Goal: Find contact information: Find contact information

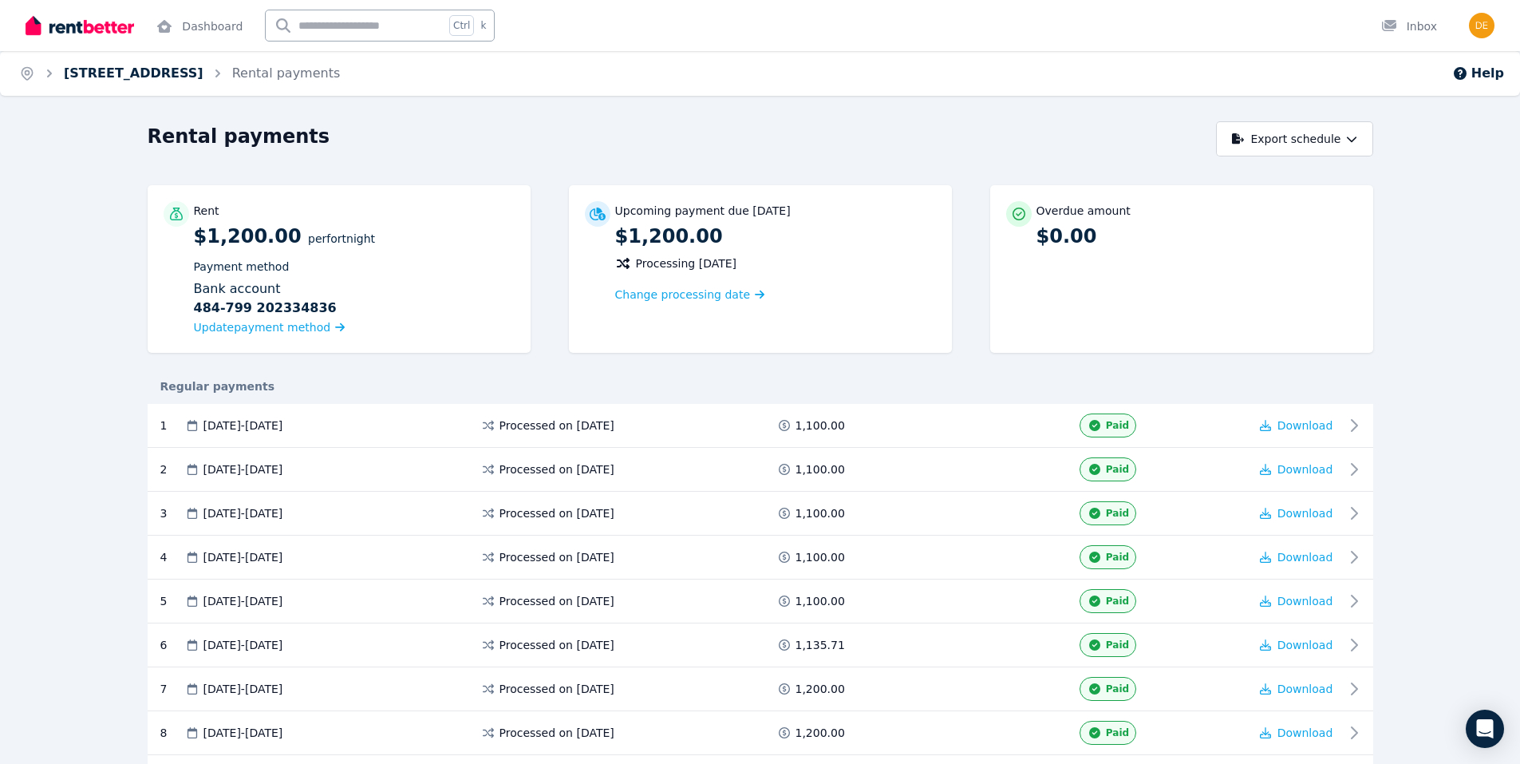
click at [107, 69] on link "[STREET_ADDRESS]" at bounding box center [134, 72] width 140 height 15
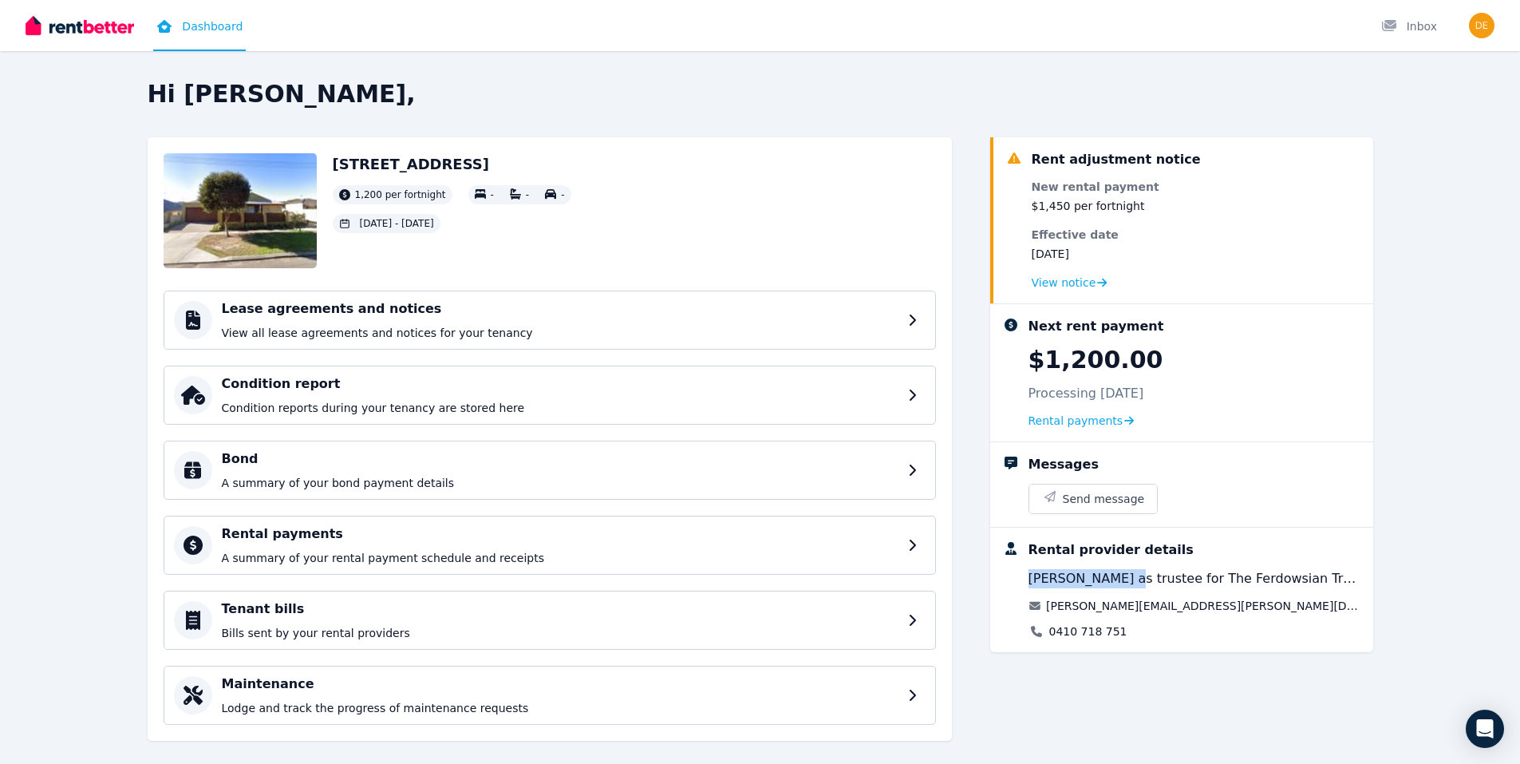
drag, startPoint x: 1027, startPoint y: 576, endPoint x: 1126, endPoint y: 576, distance: 99.0
click at [1126, 576] on div "Rental provider details [PERSON_NAME] as trustee for The Ferdowsian Trust [PERS…" at bounding box center [1182, 589] width 358 height 99
drag, startPoint x: 1126, startPoint y: 576, endPoint x: 1109, endPoint y: 579, distance: 16.9
copy span "[PERSON_NAME]"
drag, startPoint x: 1121, startPoint y: 709, endPoint x: 1152, endPoint y: 690, distance: 36.3
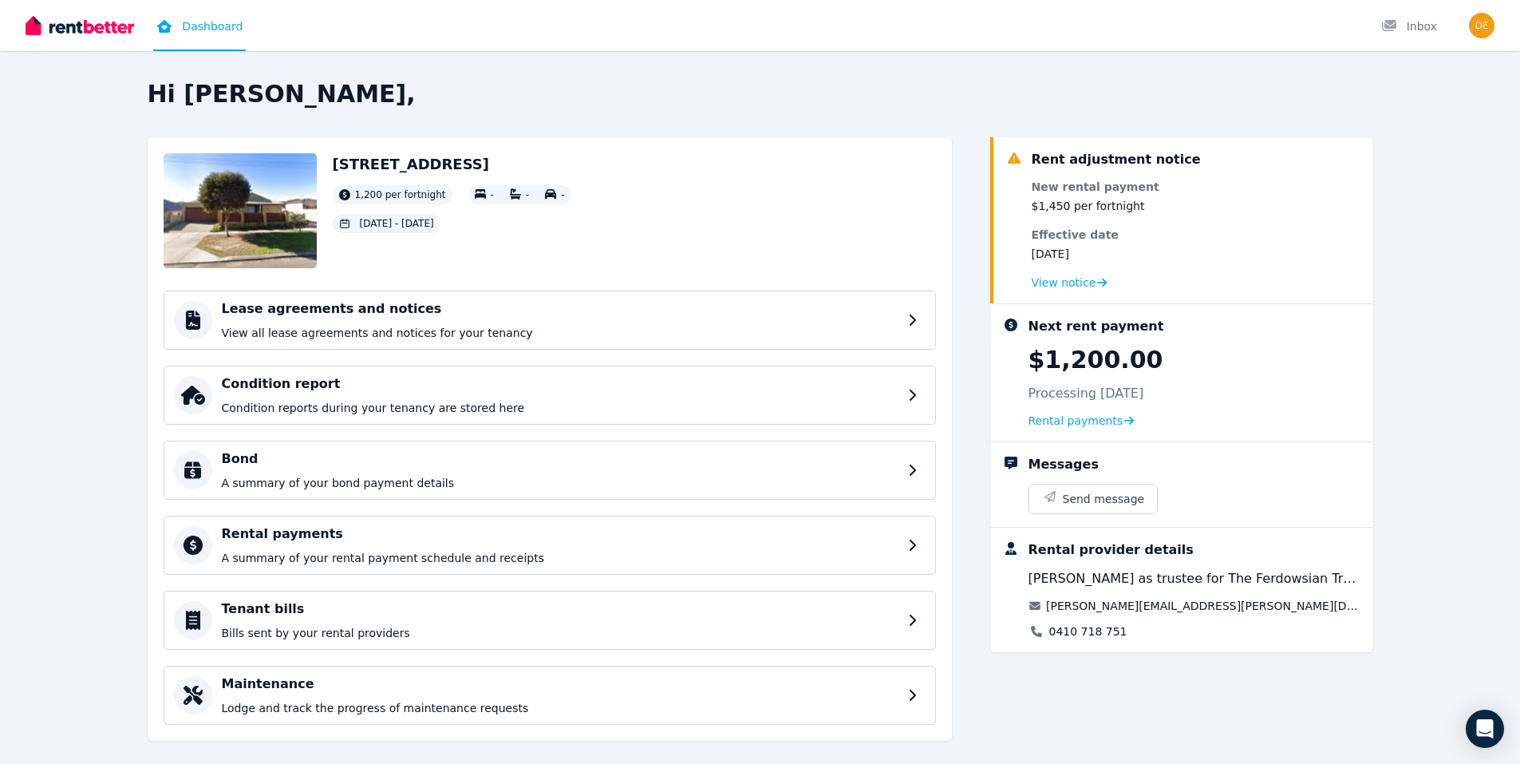
click at [1121, 709] on div "Rent adjustment notice New rental payment $1,450 per fortnight Effective date […" at bounding box center [1181, 446] width 383 height 619
drag, startPoint x: 1183, startPoint y: 605, endPoint x: 1049, endPoint y: 614, distance: 133.6
click at [1049, 614] on div "[PERSON_NAME] as trustee for The Ferdowsian Trust [PERSON_NAME][EMAIL_ADDRESS][…" at bounding box center [1195, 604] width 332 height 70
drag, startPoint x: 1049, startPoint y: 614, endPoint x: 1104, endPoint y: 605, distance: 55.8
copy link "[PERSON_NAME][EMAIL_ADDRESS][PERSON_NAME][DOMAIN_NAME]"
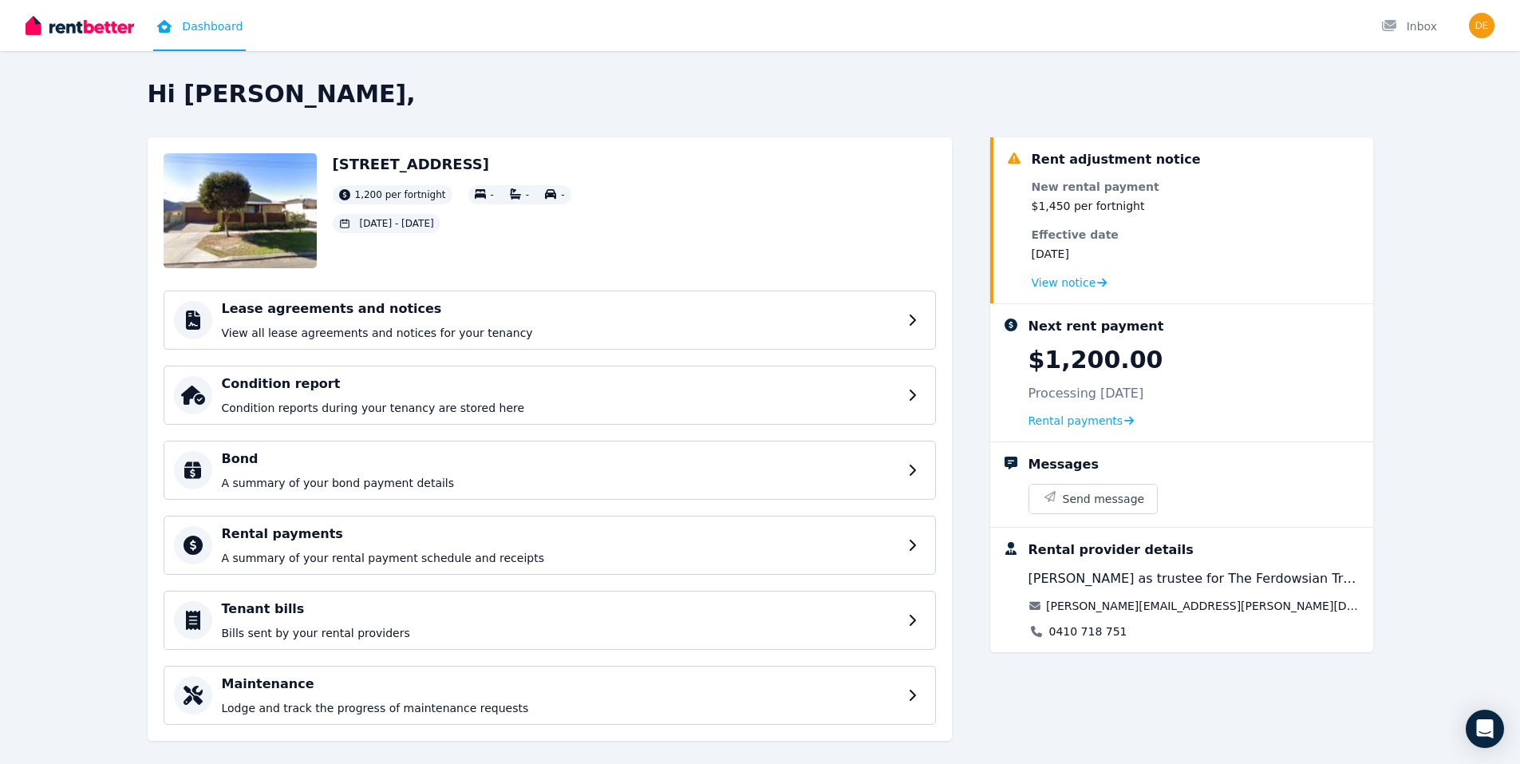
click at [1025, 697] on div "Rent adjustment notice New rental payment $1,450 per fortnight Effective date […" at bounding box center [1181, 446] width 383 height 619
drag, startPoint x: 1121, startPoint y: 630, endPoint x: 1048, endPoint y: 635, distance: 73.6
click at [1048, 635] on div "0410 718 751" at bounding box center [1195, 631] width 332 height 16
drag, startPoint x: 1048, startPoint y: 635, endPoint x: 1070, endPoint y: 631, distance: 22.7
copy link "0410 718 751"
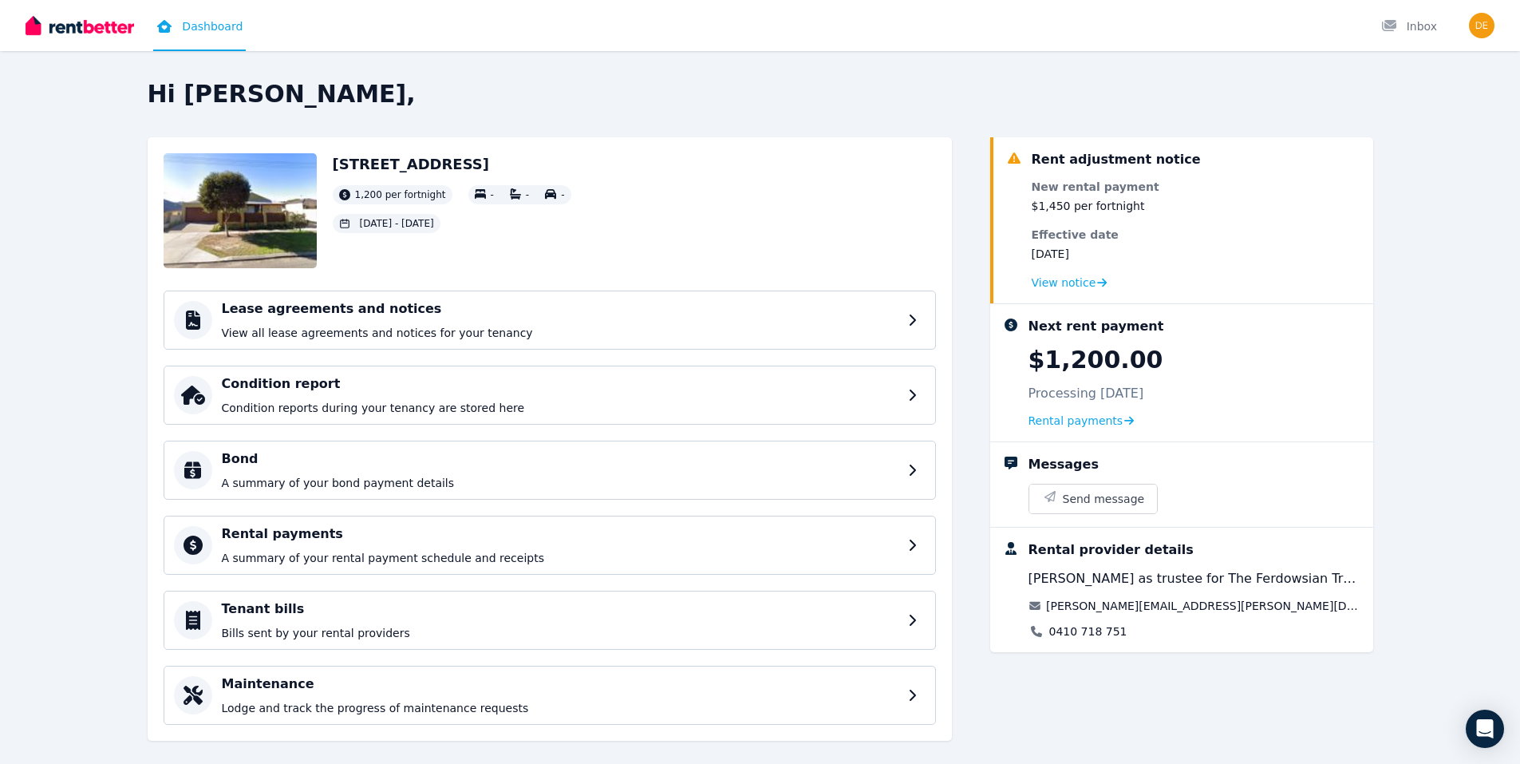
click at [18, 346] on div "Hi [PERSON_NAME], [STREET_ADDRESS] 1,200 per fortnight - - - [DATE] - [DATE] Le…" at bounding box center [760, 432] width 1520 height 705
